Goal: Transaction & Acquisition: Download file/media

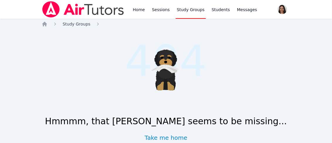
click at [73, 26] on span "Study Groups" at bounding box center [77, 24] width 28 height 5
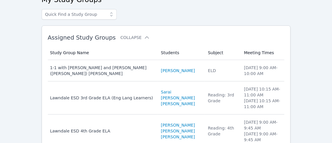
scroll to position [36, 0]
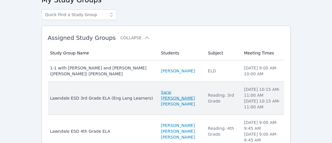
click at [161, 90] on link "Sarai [PERSON_NAME]" at bounding box center [181, 95] width 40 height 12
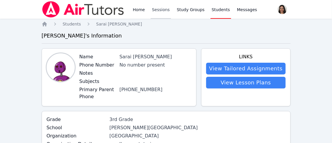
click at [157, 9] on link "Sessions" at bounding box center [161, 9] width 20 height 19
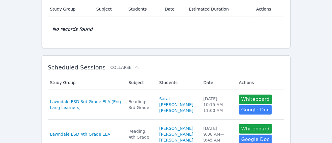
scroll to position [51, 0]
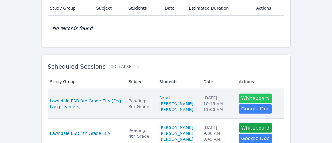
click at [253, 97] on button "Whiteboard" at bounding box center [255, 98] width 33 height 9
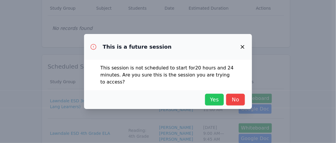
click at [217, 96] on span "Yes" at bounding box center [214, 99] width 13 height 8
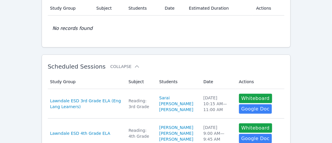
scroll to position [0, 0]
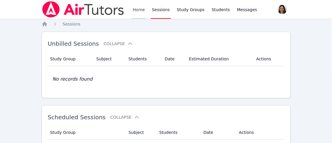
click at [138, 7] on link "Home" at bounding box center [139, 9] width 14 height 19
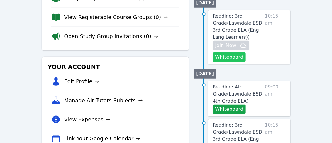
scroll to position [117, 0]
click at [237, 95] on link "Reading: 4th Grade ( Lawndale ESD 4th Grade ELA )" at bounding box center [238, 94] width 50 height 21
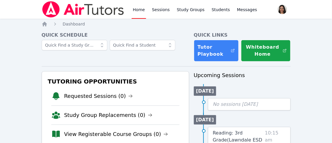
scroll to position [117, 0]
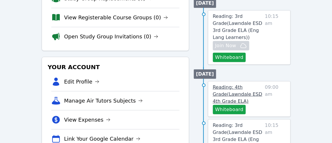
click at [247, 87] on span "Reading: 4th Grade ( Lawndale ESD 4th Grade ELA )" at bounding box center [237, 94] width 49 height 20
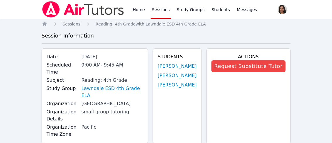
click at [156, 8] on link "Sessions" at bounding box center [161, 9] width 20 height 19
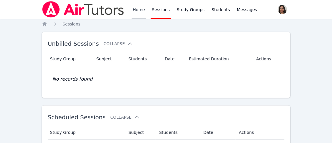
click at [135, 11] on link "Home" at bounding box center [139, 9] width 14 height 19
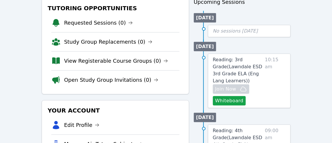
scroll to position [91, 0]
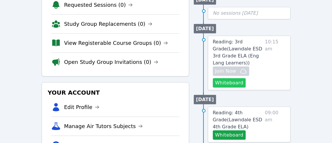
click at [225, 78] on button "Whiteboard" at bounding box center [229, 82] width 33 height 9
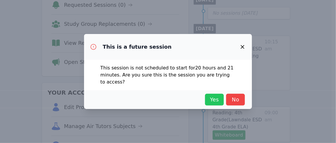
click at [213, 99] on span "Yes" at bounding box center [214, 99] width 13 height 8
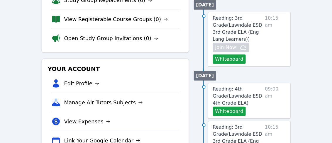
scroll to position [90, 0]
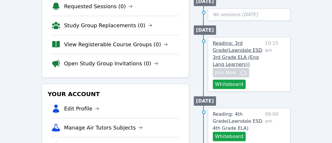
click at [226, 44] on span "Reading: 3rd Grade ( Lawndale ESD 3rd Grade ELA (Eng Lang Learners) )" at bounding box center [237, 53] width 49 height 27
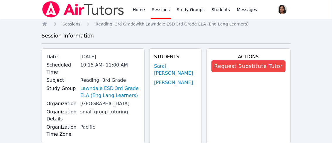
drag, startPoint x: 148, startPoint y: 62, endPoint x: 170, endPoint y: 75, distance: 26.5
click at [170, 75] on div "Students Sarai [PERSON_NAME] [PERSON_NAME]" at bounding box center [175, 95] width 52 height 95
copy link "Sarai [PERSON_NAME]"
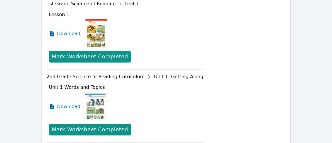
scroll to position [284, 0]
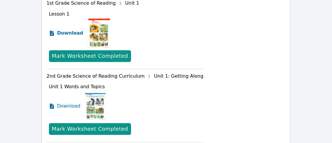
click at [71, 37] on span "Download" at bounding box center [70, 33] width 26 height 7
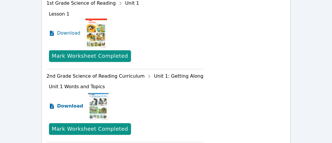
click at [64, 110] on span "Download" at bounding box center [70, 106] width 26 height 7
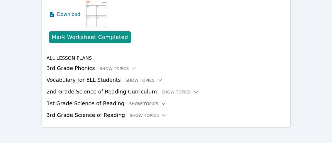
scroll to position [595, 0]
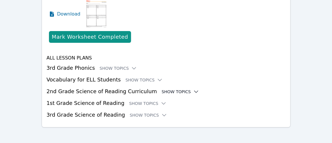
click at [172, 95] on div "Show Topics" at bounding box center [179, 92] width 37 height 6
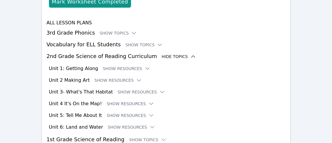
scroll to position [630, 0]
click at [132, 71] on button "Show Resources" at bounding box center [126, 69] width 47 height 6
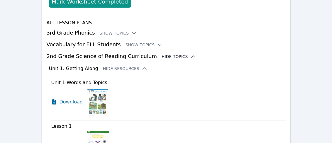
scroll to position [648, 0]
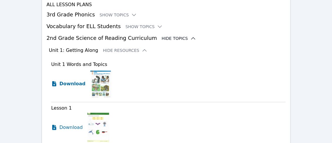
click at [73, 87] on span "Download" at bounding box center [72, 83] width 26 height 7
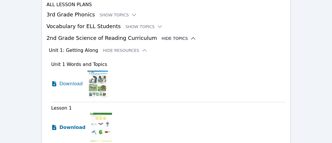
click at [69, 131] on span "Download" at bounding box center [72, 127] width 26 height 7
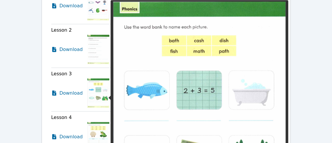
scroll to position [769, 0]
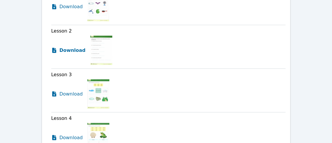
click at [74, 54] on span "Download" at bounding box center [72, 50] width 26 height 7
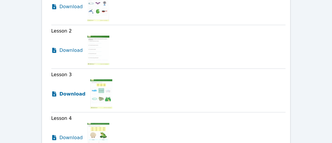
click at [74, 98] on span "Download" at bounding box center [72, 94] width 26 height 7
click at [77, 98] on span "Download" at bounding box center [72, 94] width 26 height 7
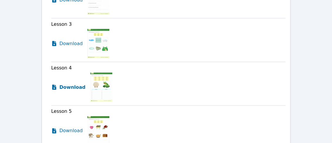
scroll to position [821, 0]
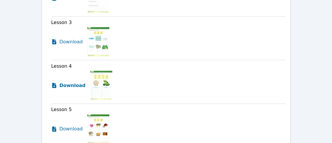
click at [71, 89] on span "Download" at bounding box center [72, 85] width 26 height 7
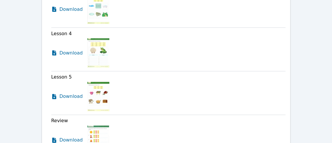
scroll to position [858, 0]
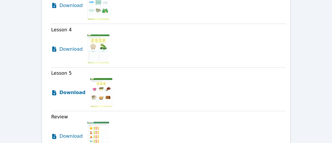
click at [69, 96] on span "Download" at bounding box center [72, 92] width 26 height 7
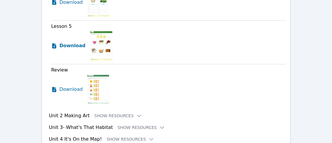
scroll to position [905, 0]
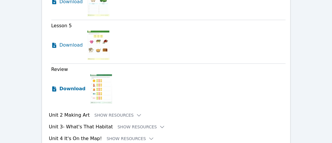
click at [70, 93] on span "Download" at bounding box center [72, 89] width 26 height 7
